Goal: Download file/media

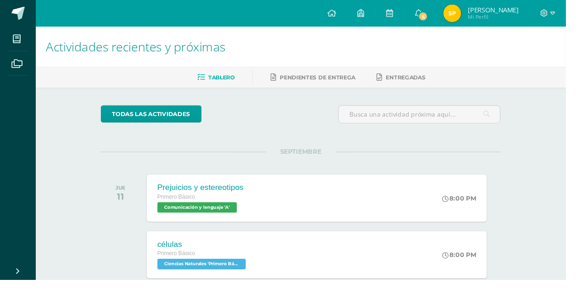
click at [461, 203] on icon at bounding box center [461, 206] width 7 height 7
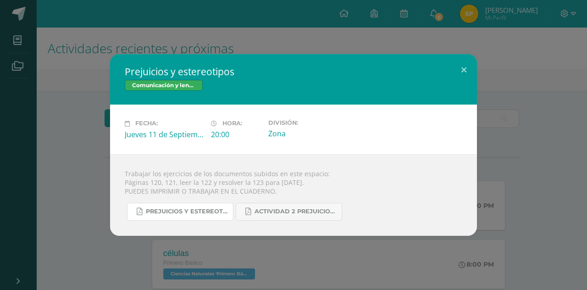
click at [212, 215] on span "Prejuicios y estereotipos 1ro. Bás..pdf" at bounding box center [187, 211] width 82 height 7
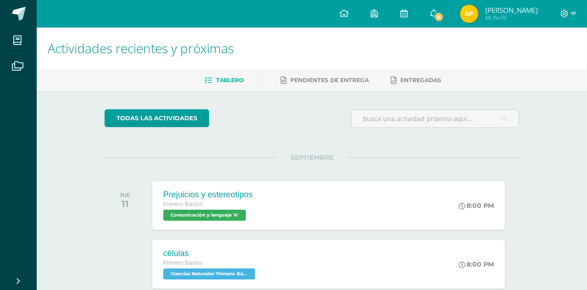
click at [358, 201] on div "Prejuicios y estereotipos Primero Básico Comunicación y lenguaje 'A' 8:00 PM Pr…" at bounding box center [328, 205] width 352 height 49
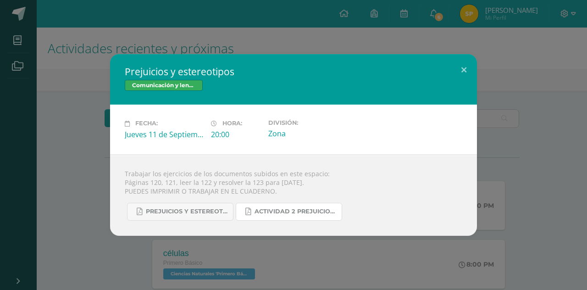
click at [293, 212] on span "Actividad 2 Prejuicios y estereotipos.pdf" at bounding box center [295, 211] width 82 height 7
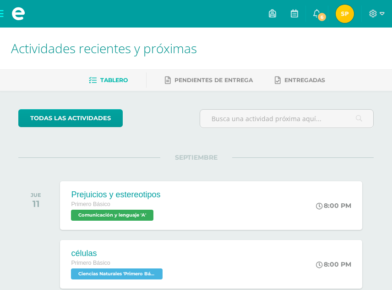
click at [276, 220] on div "Prejuicios y estereotipos Primero Básico Comunicación y lenguaje 'A' 8:00 PM Pr…" at bounding box center [211, 205] width 302 height 49
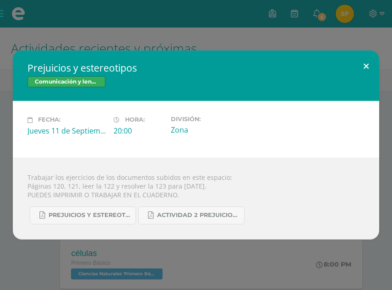
click at [368, 66] on button at bounding box center [366, 65] width 26 height 31
